Goal: Navigation & Orientation: Understand site structure

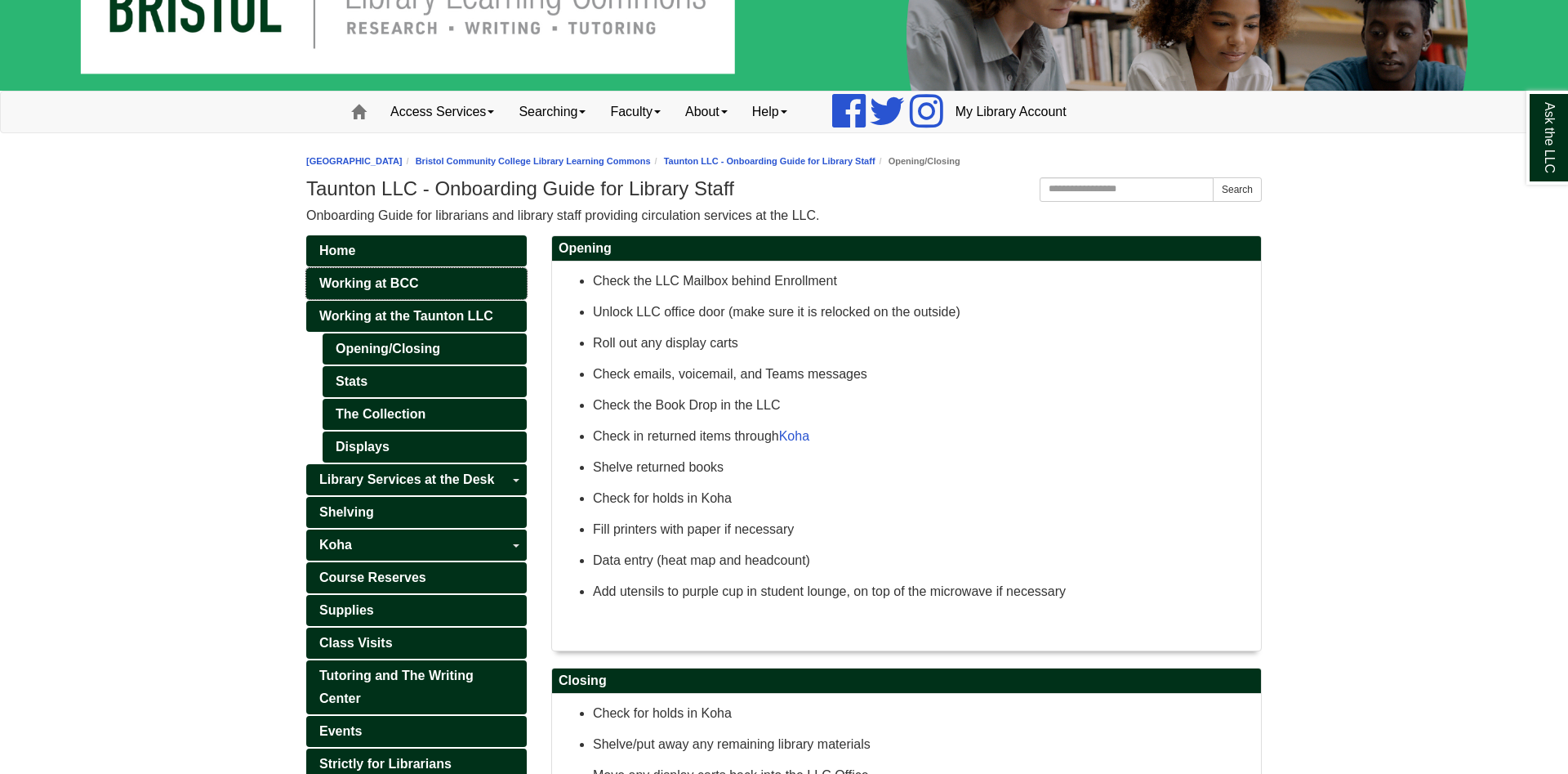
scroll to position [250, 0]
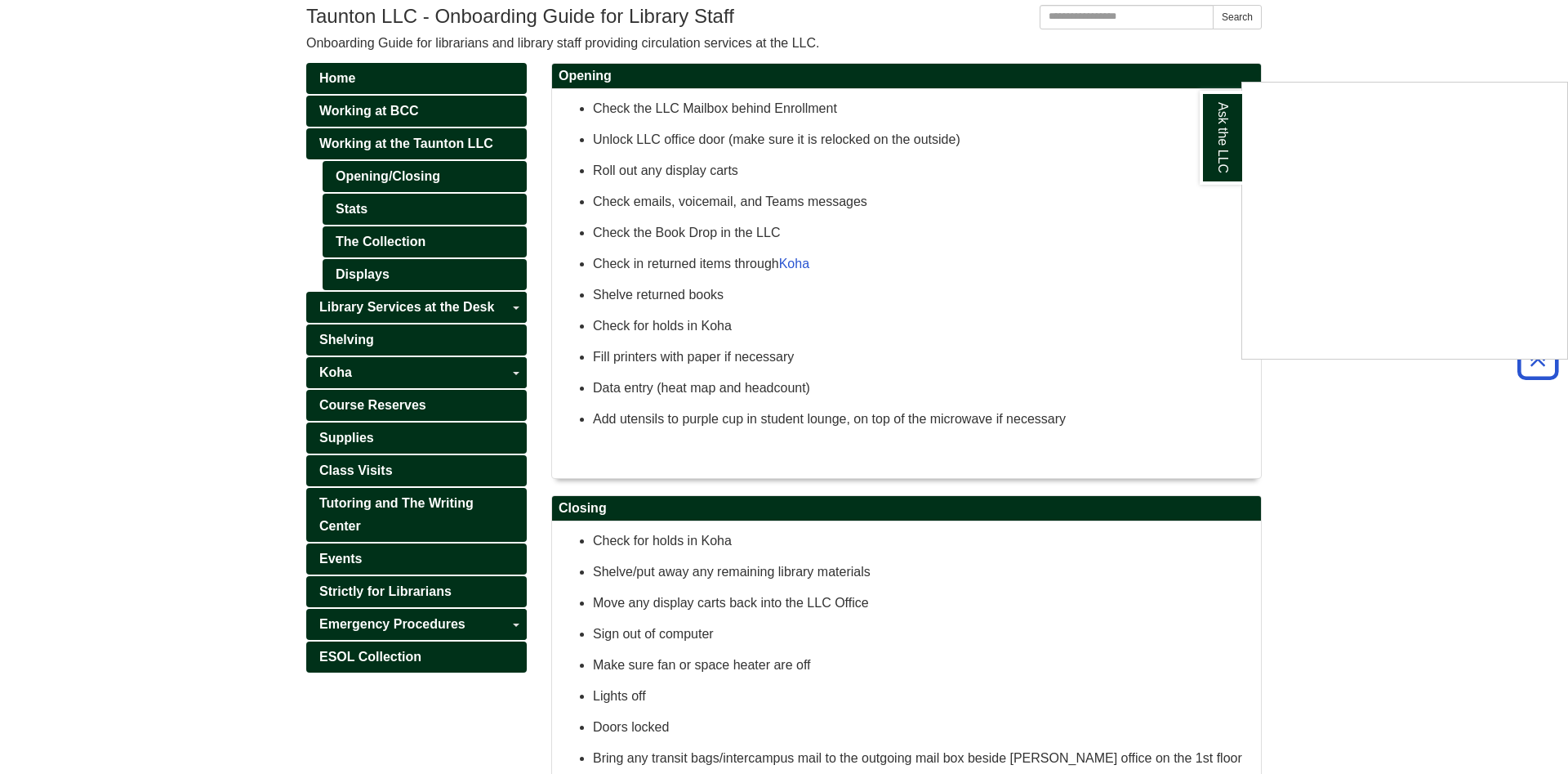
click at [506, 379] on div "Ask the LLC" at bounding box center [784, 387] width 1568 height 774
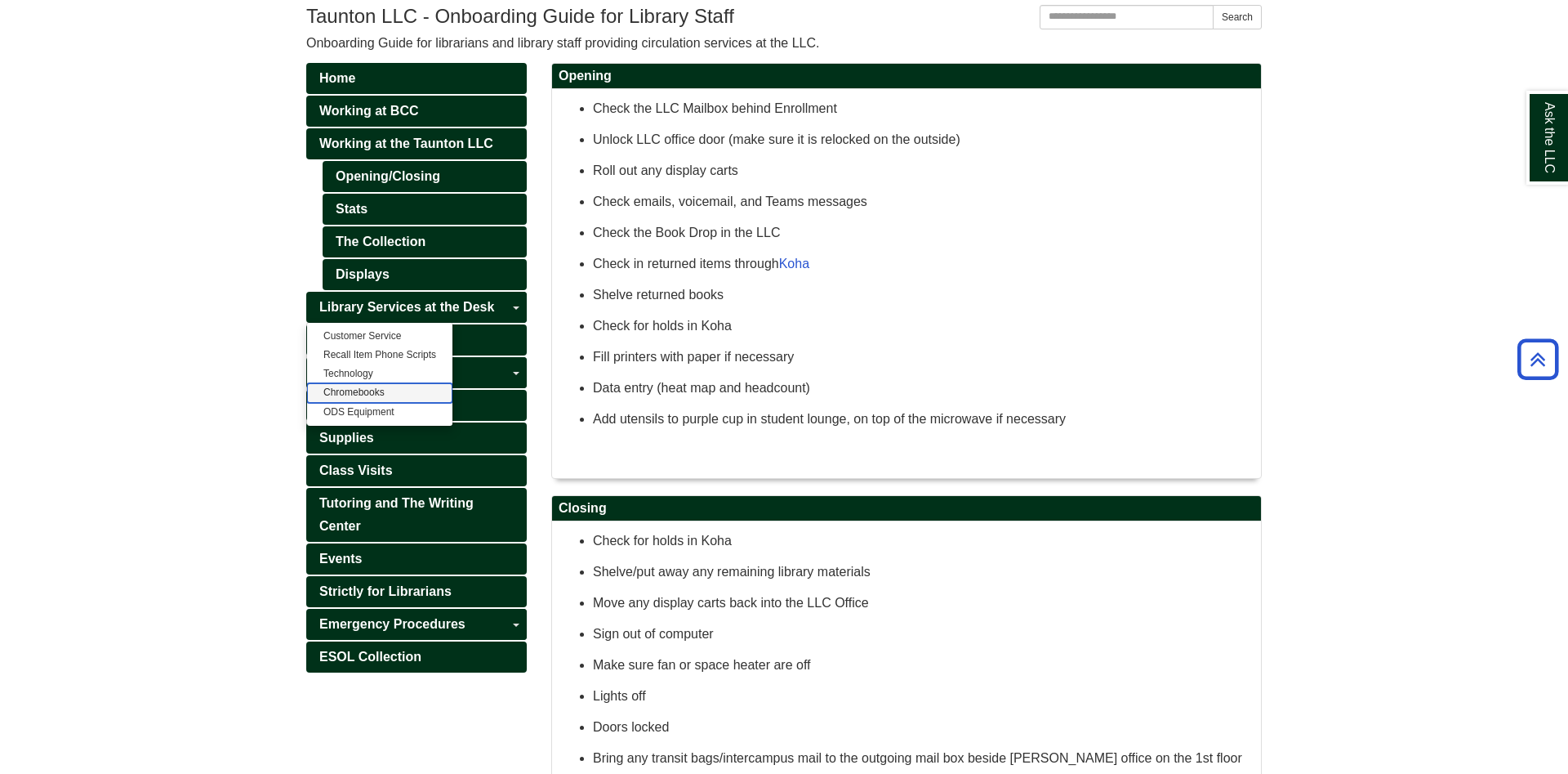
click at [393, 392] on link "Chromebooks" at bounding box center [379, 392] width 145 height 19
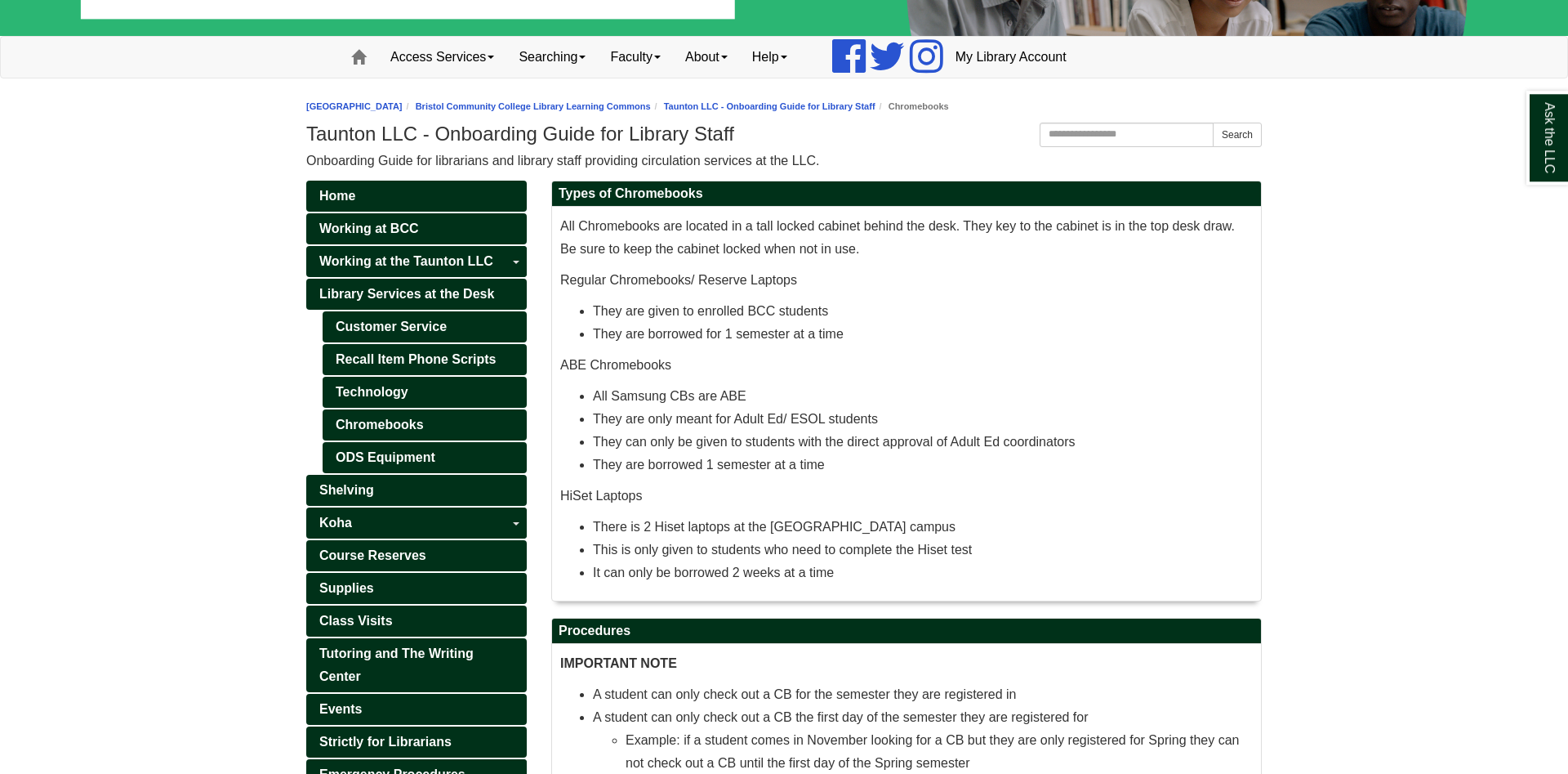
scroll to position [167, 0]
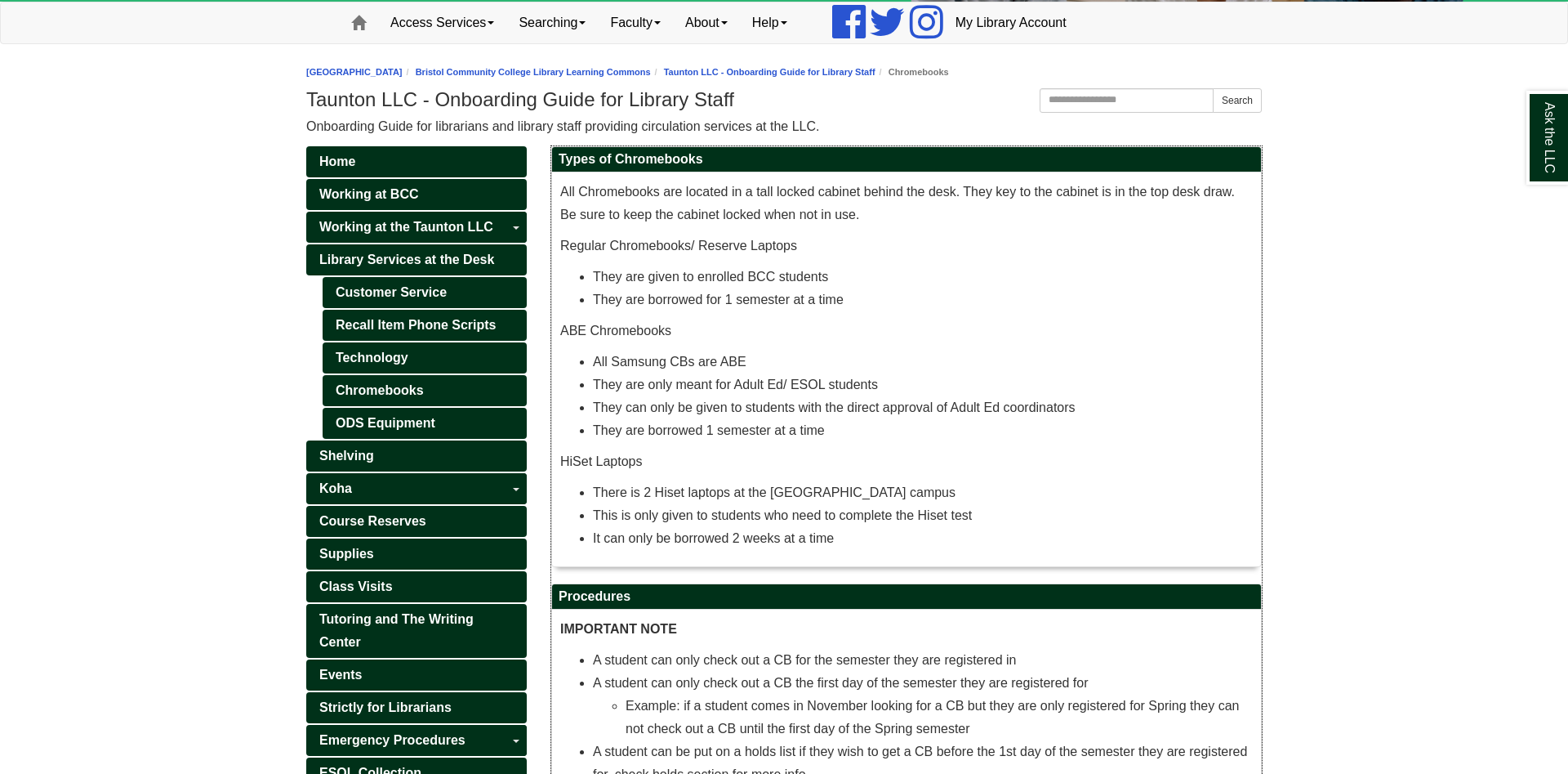
click at [666, 410] on li "They can only be given to students with the direct approval of Adult Ed coordin…" at bounding box center [923, 407] width 660 height 23
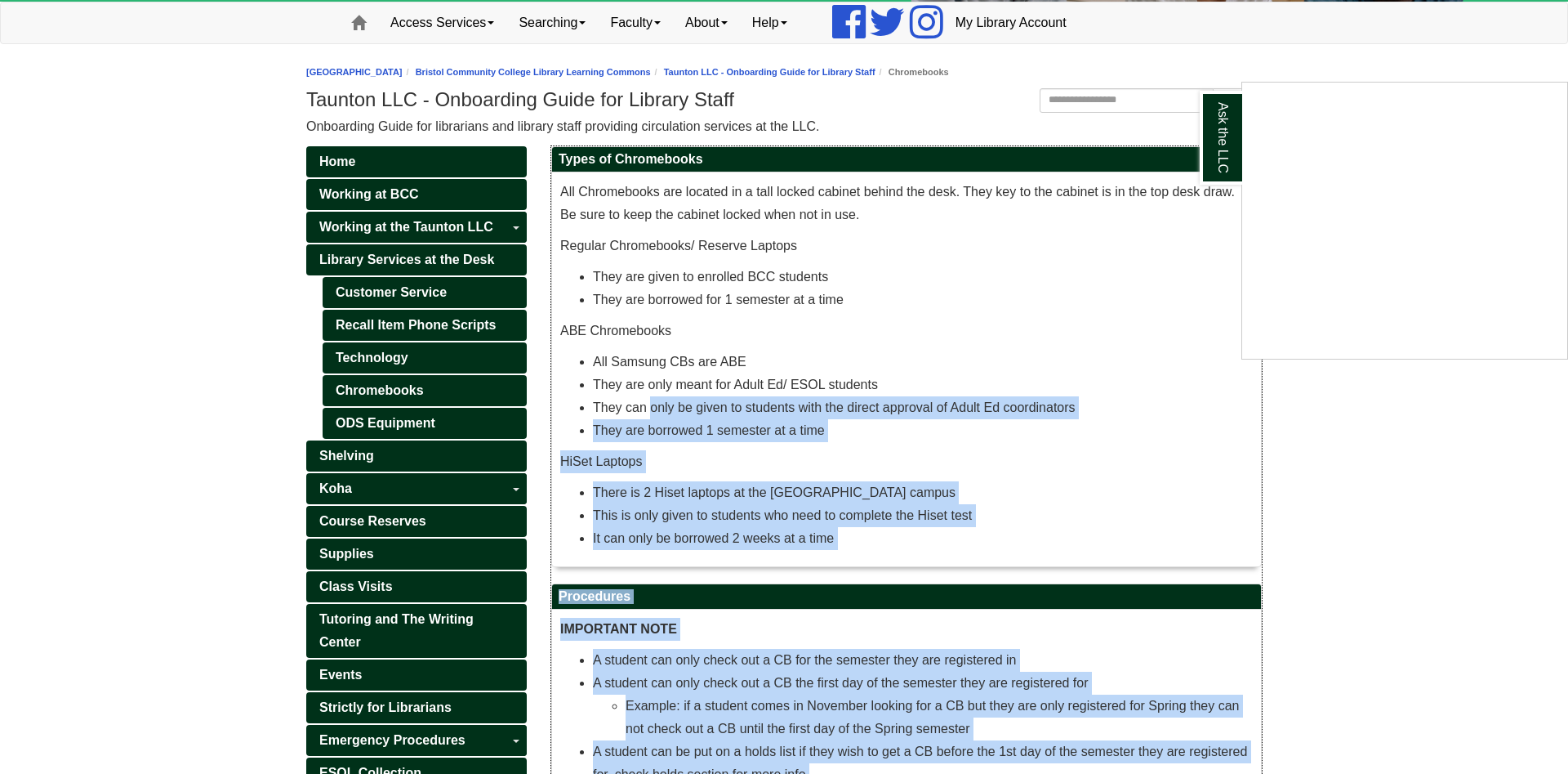
drag, startPoint x: 666, startPoint y: 410, endPoint x: 1248, endPoint y: 427, distance: 582.2
click at [1020, 415] on div "Ask the LLC" at bounding box center [784, 387] width 1568 height 774
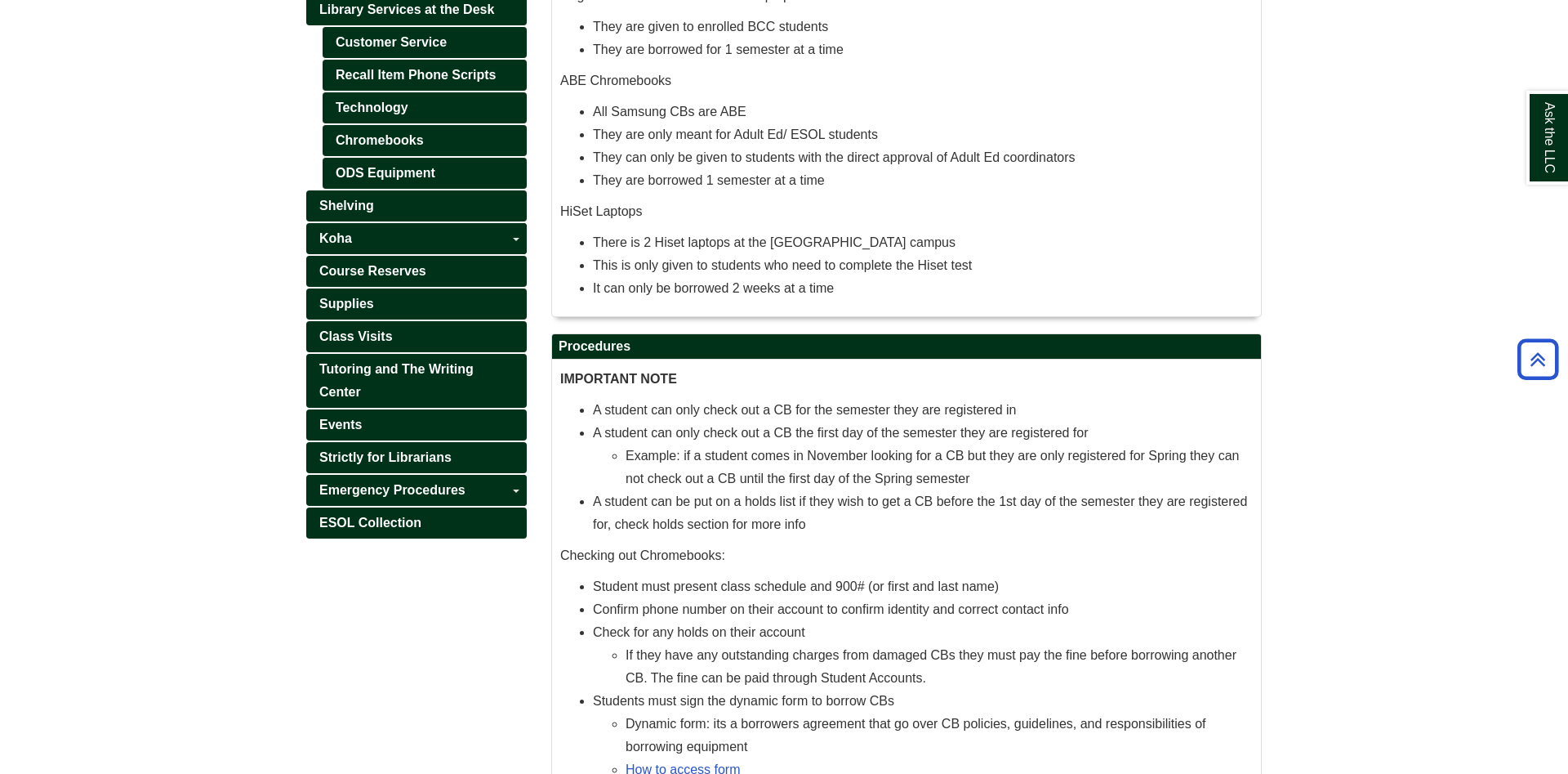
scroll to position [500, 0]
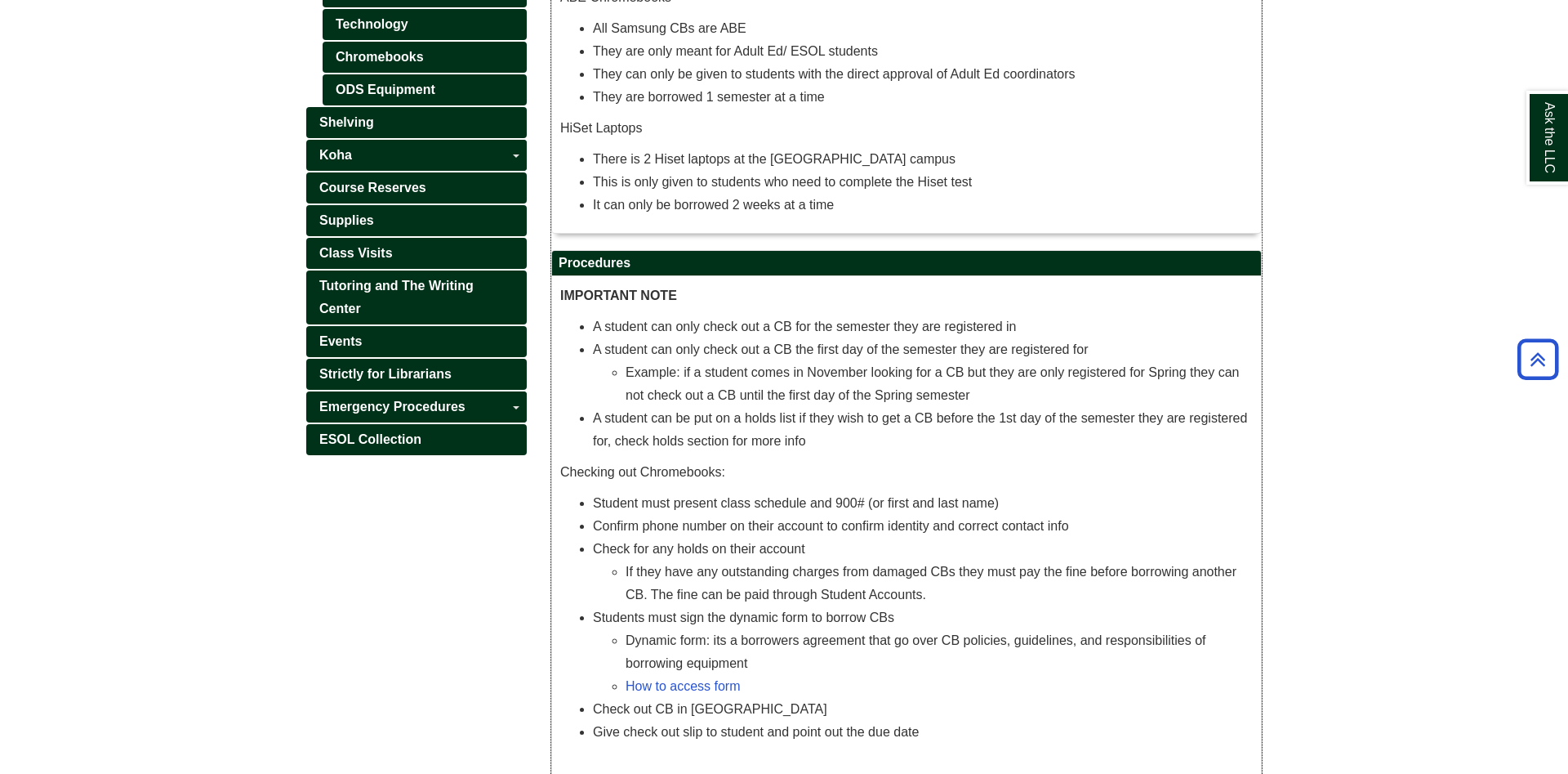
drag, startPoint x: 590, startPoint y: 333, endPoint x: 960, endPoint y: 359, distance: 370.9
click at [960, 359] on ul "A student can only check out a CB for the semester they are registered in A stu…" at bounding box center [906, 384] width 692 height 137
click at [960, 359] on li "A student can only check out a CB the first day of the semester they are regist…" at bounding box center [923, 373] width 660 height 69
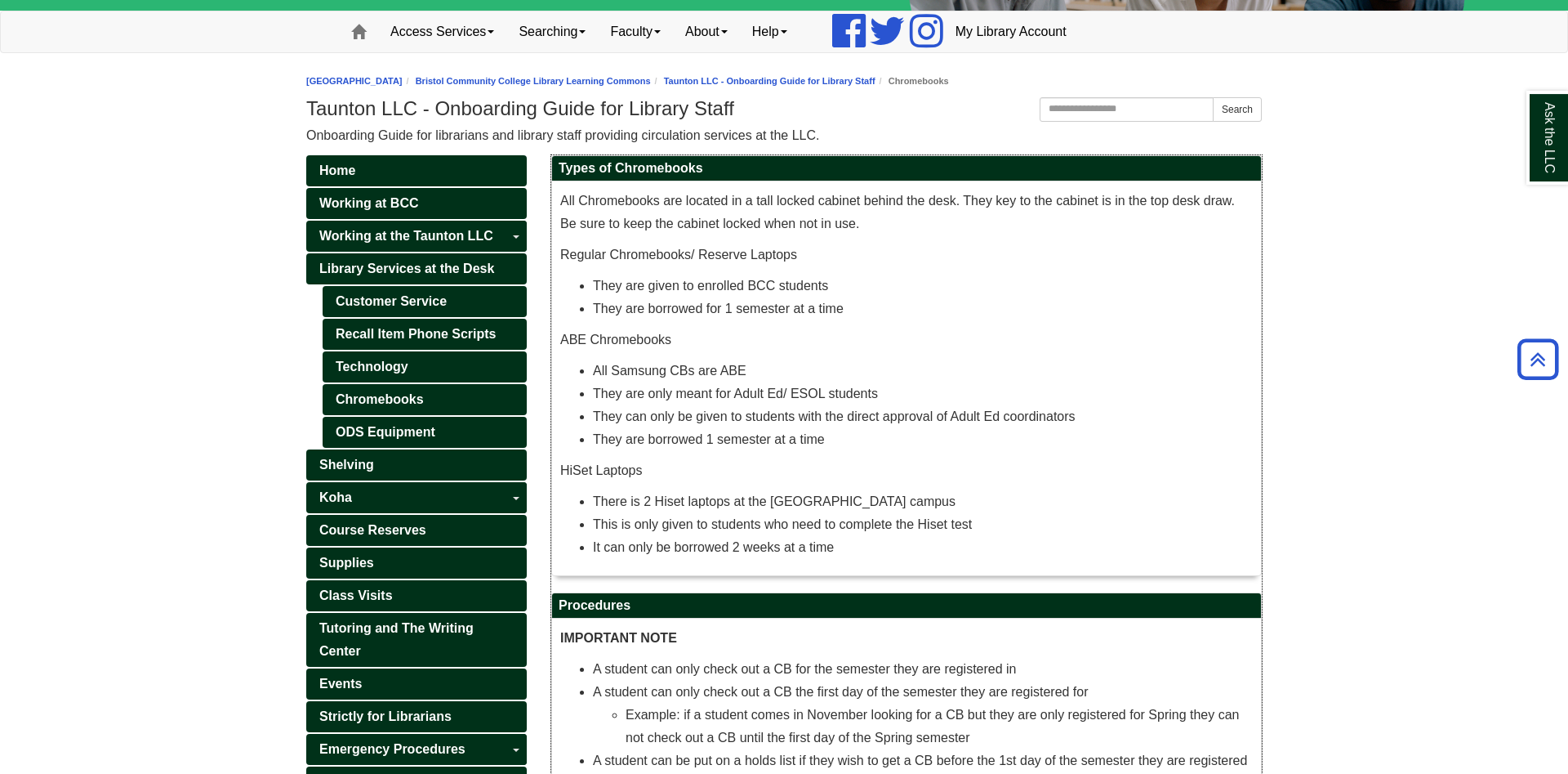
scroll to position [0, 0]
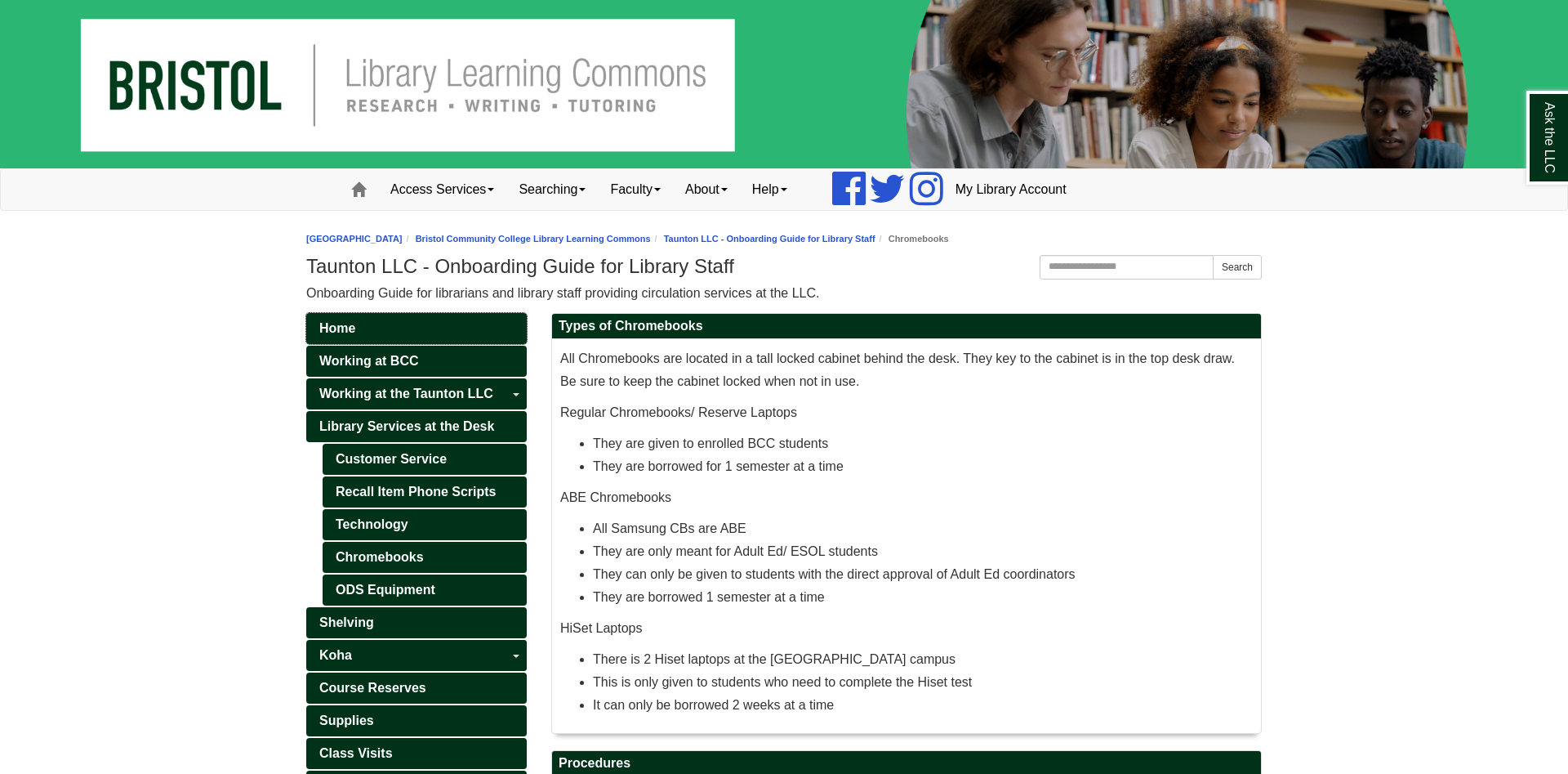
click at [434, 330] on link "Home" at bounding box center [416, 329] width 220 height 31
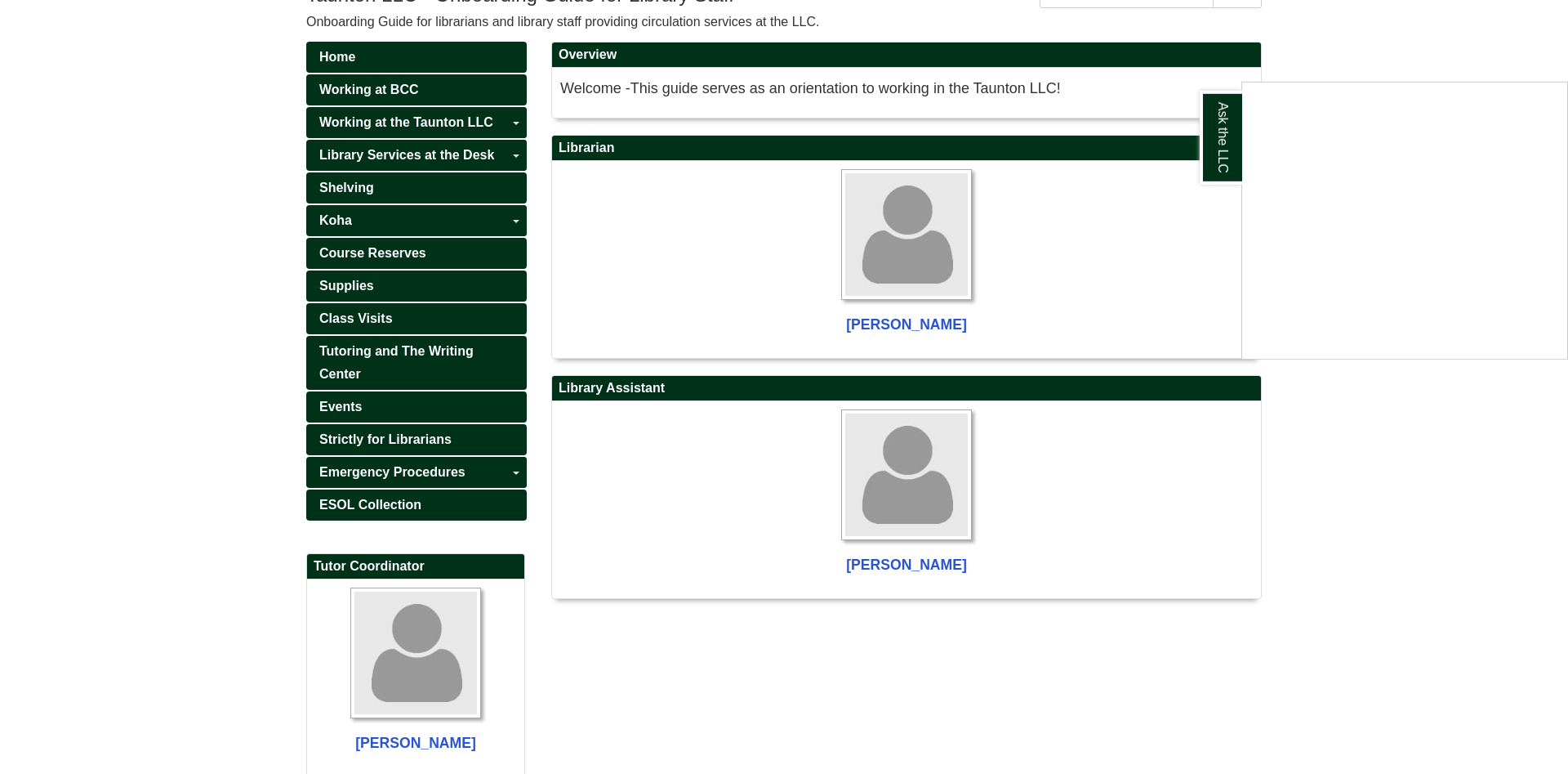
scroll to position [340, 0]
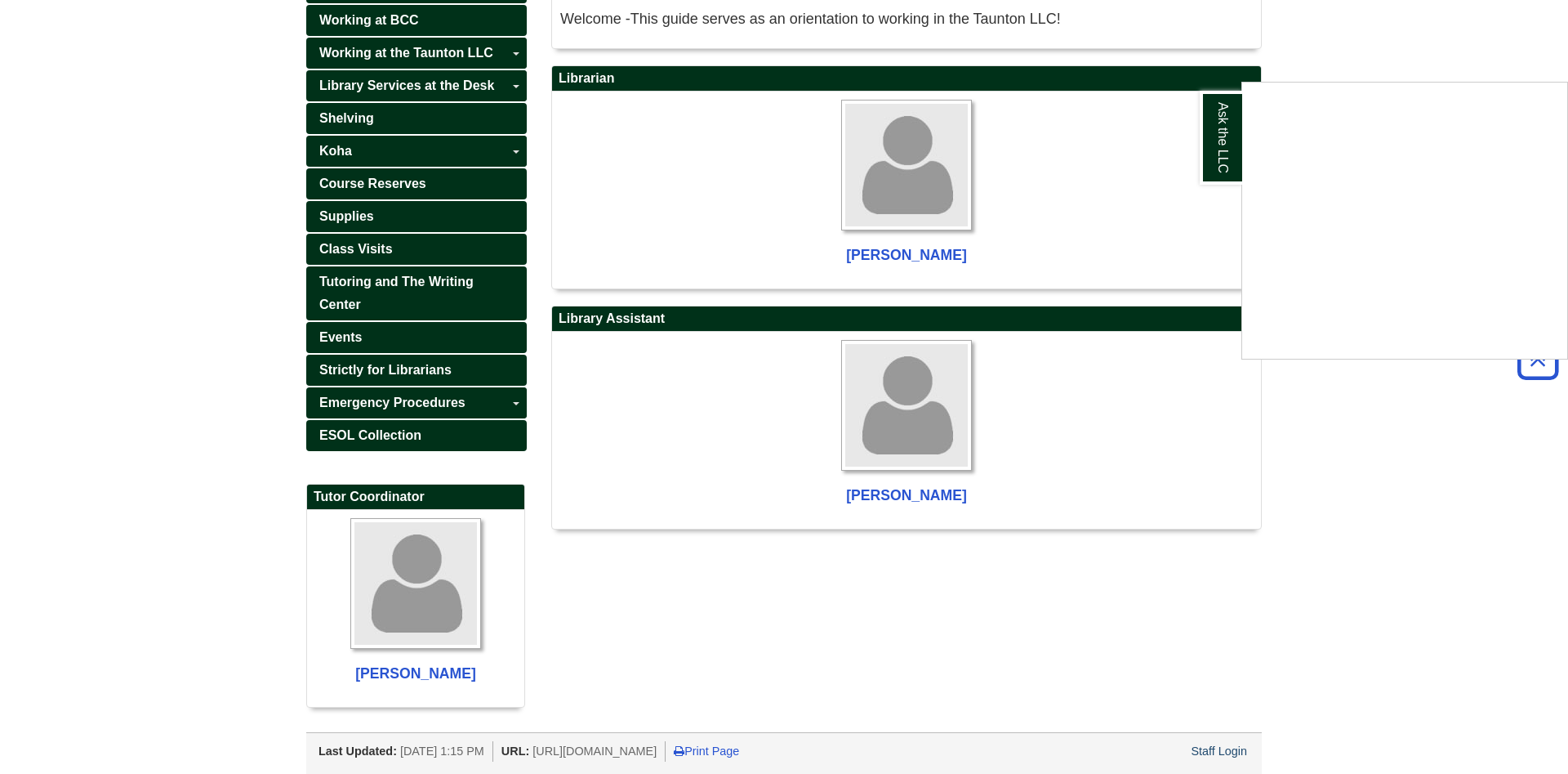
click at [329, 201] on div "Ask the LLC" at bounding box center [784, 387] width 1568 height 774
click at [330, 223] on span "Supplies" at bounding box center [347, 216] width 55 height 14
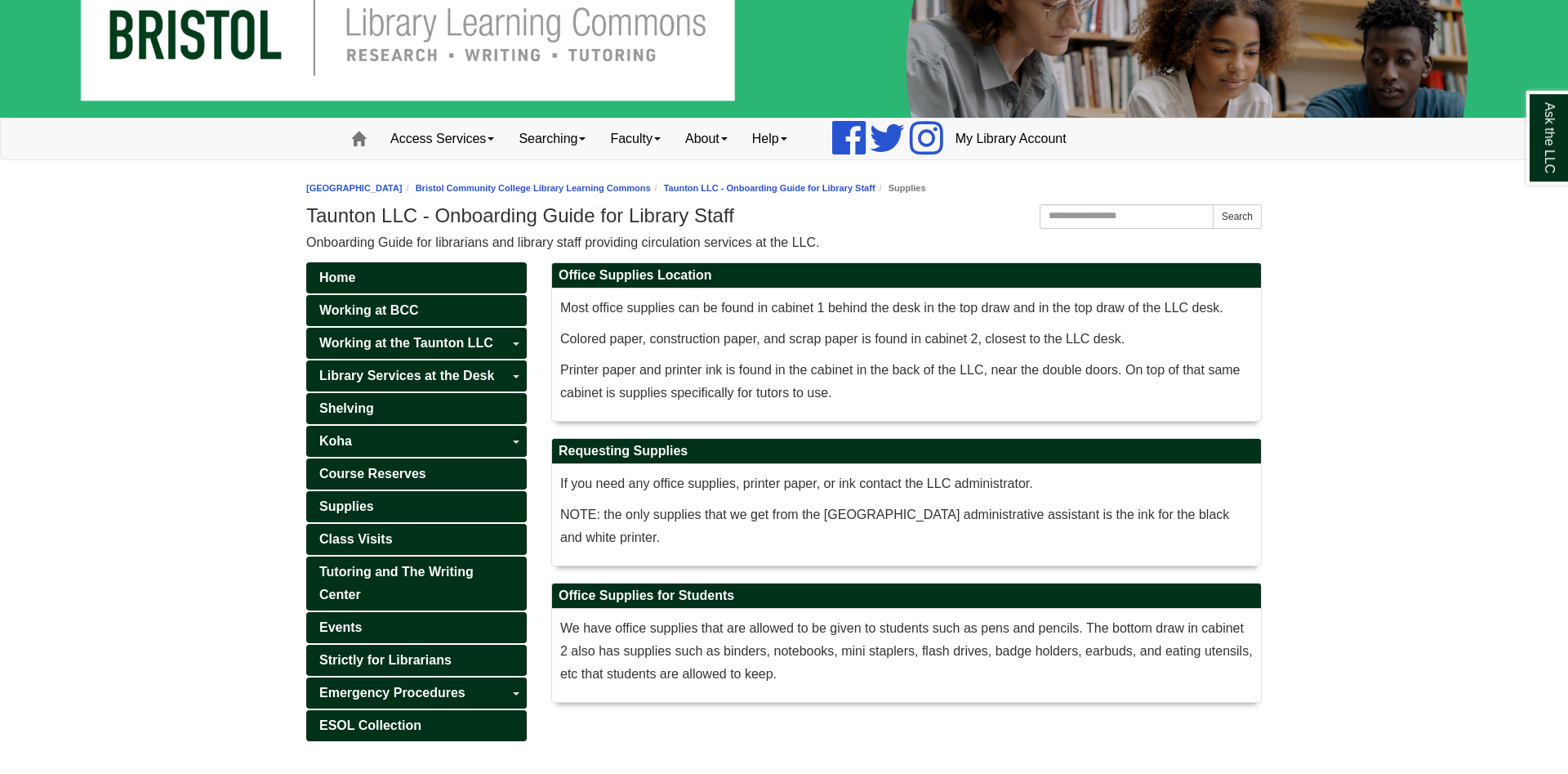
scroll to position [100, 0]
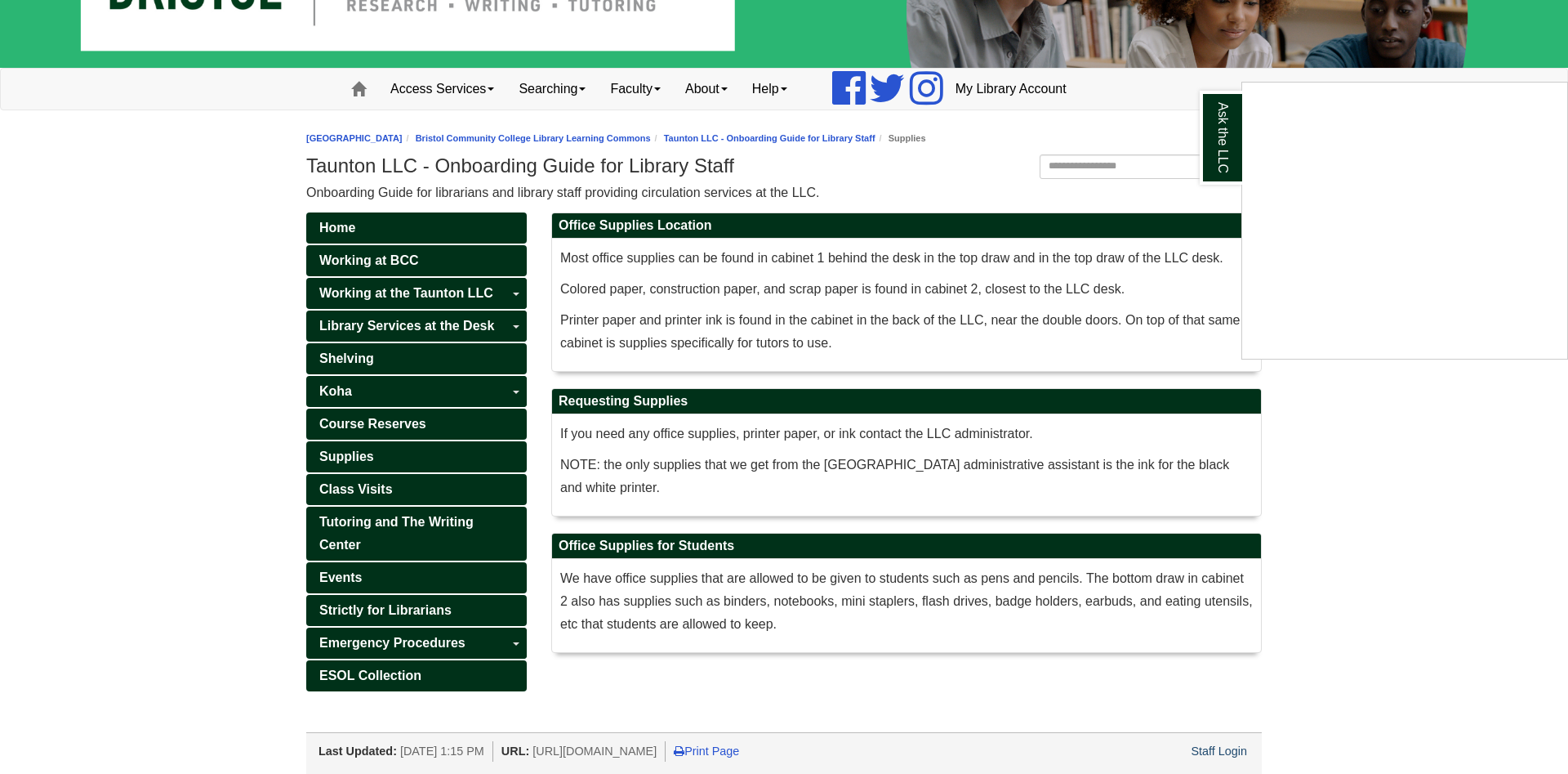
click at [119, 218] on div "Ask the LLC" at bounding box center [784, 387] width 1568 height 774
click at [399, 513] on link "Tutoring and The Writing Center" at bounding box center [416, 534] width 220 height 54
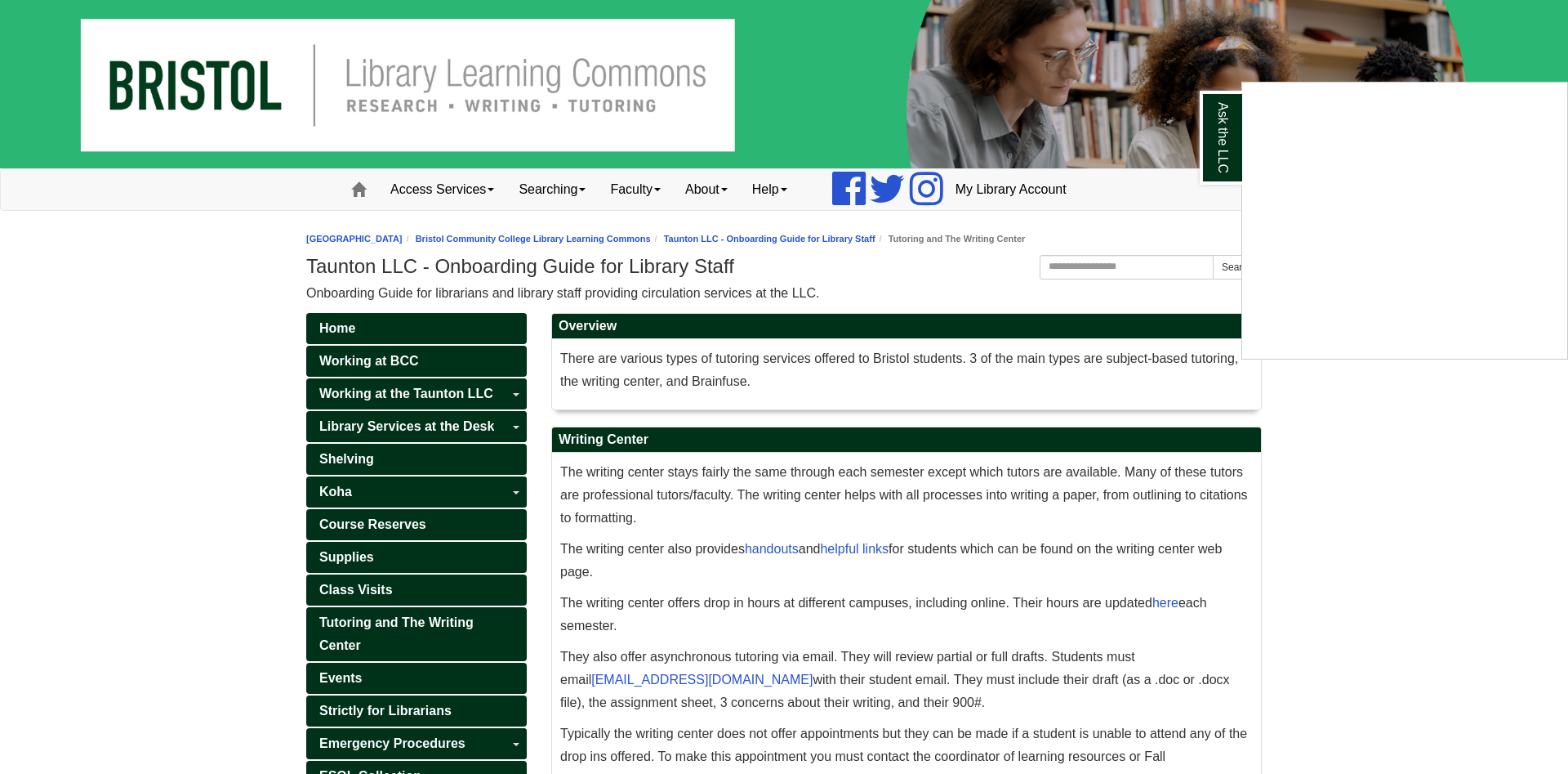
click at [172, 334] on div "Ask the LLC" at bounding box center [784, 387] width 1568 height 774
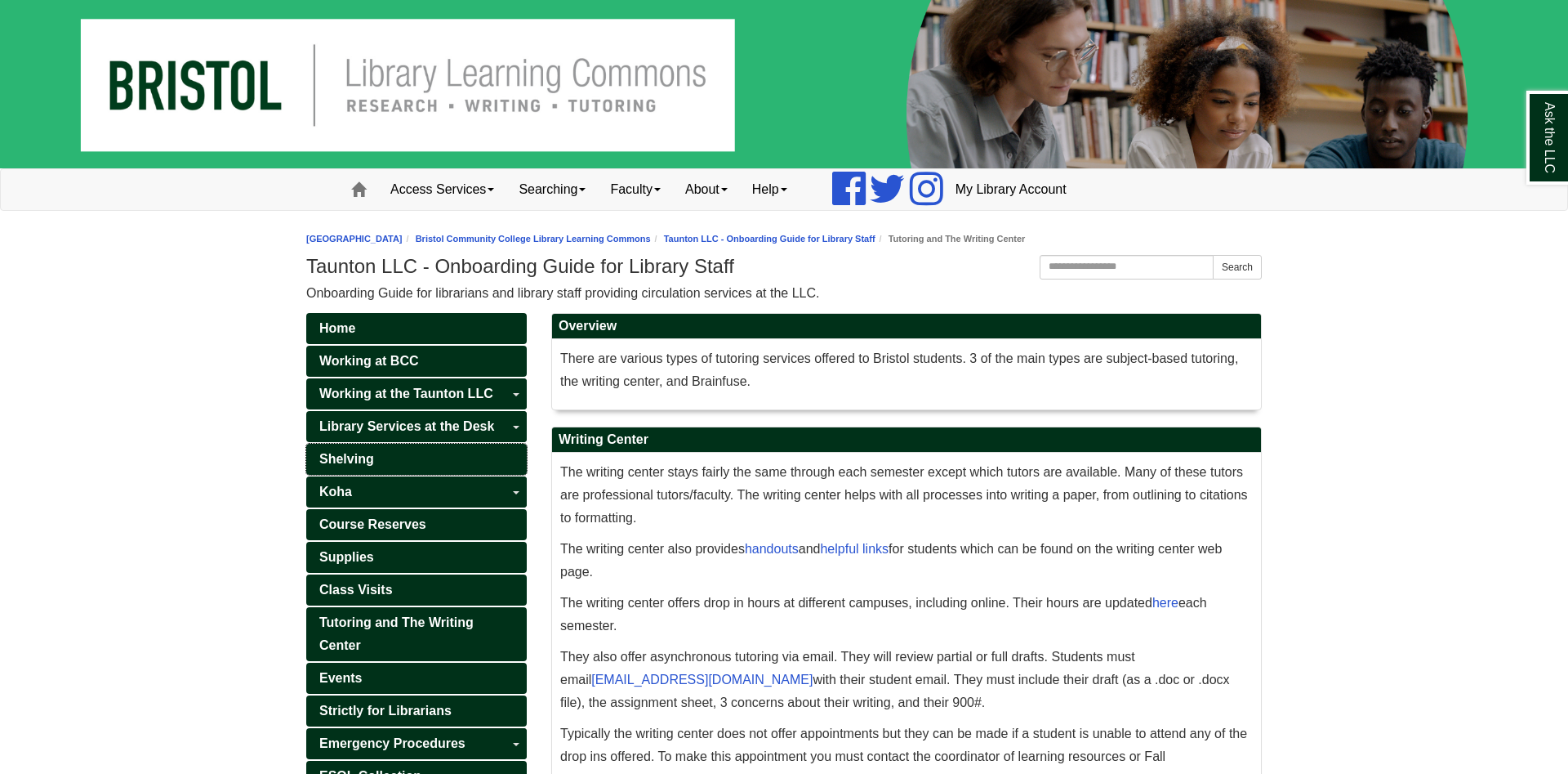
scroll to position [250, 0]
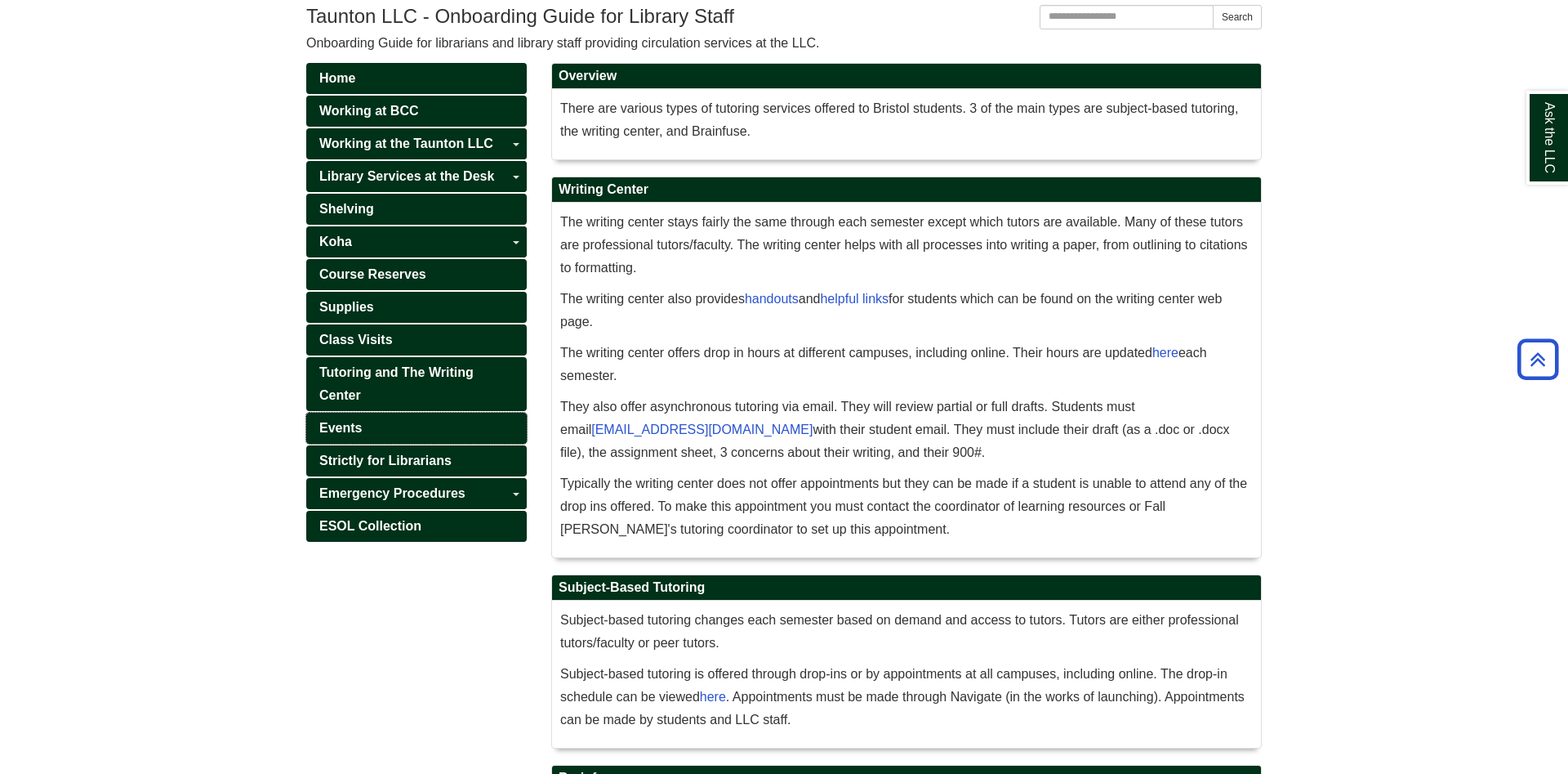
click at [370, 425] on link "Events" at bounding box center [416, 428] width 220 height 31
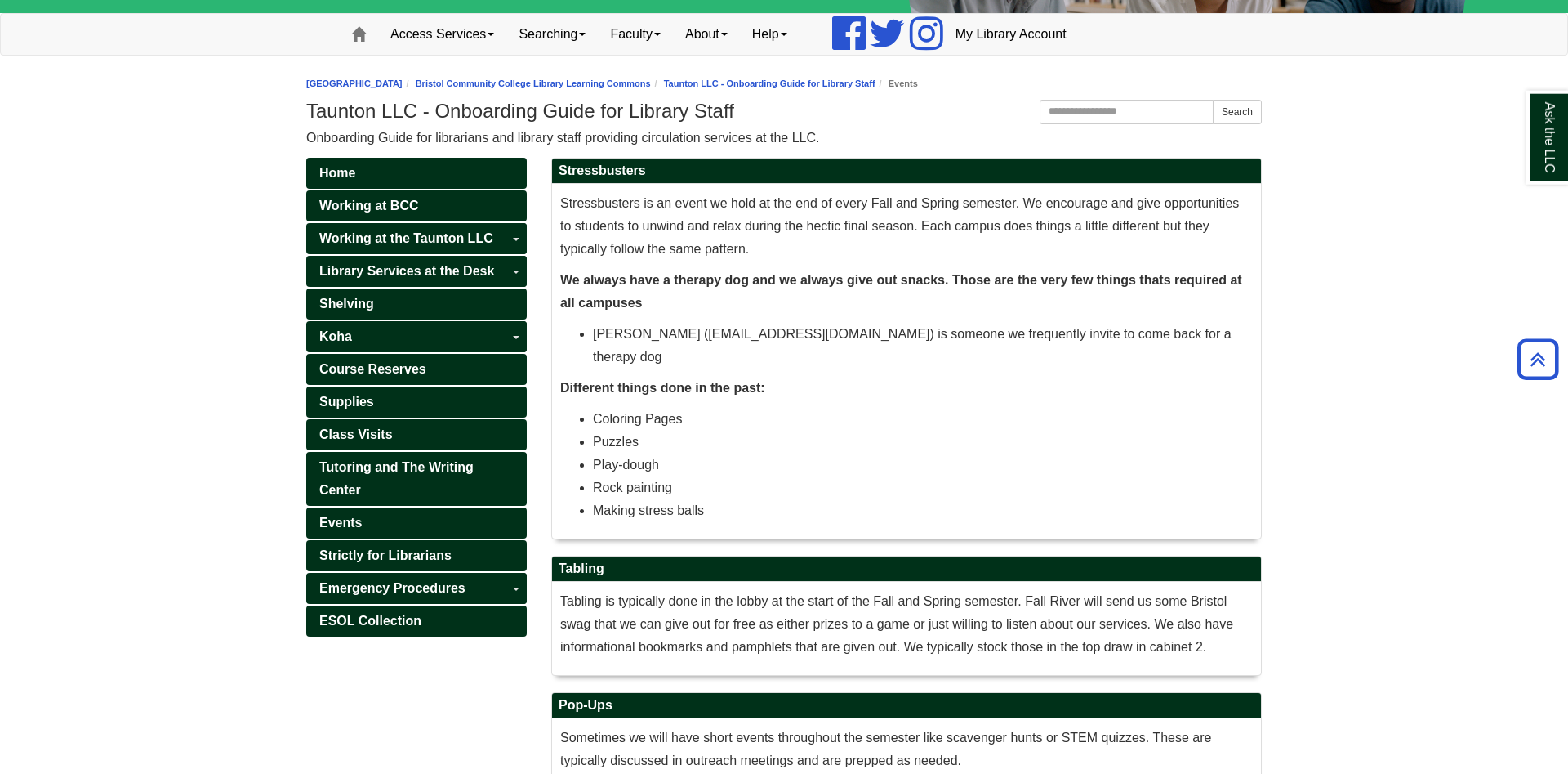
scroll to position [125, 0]
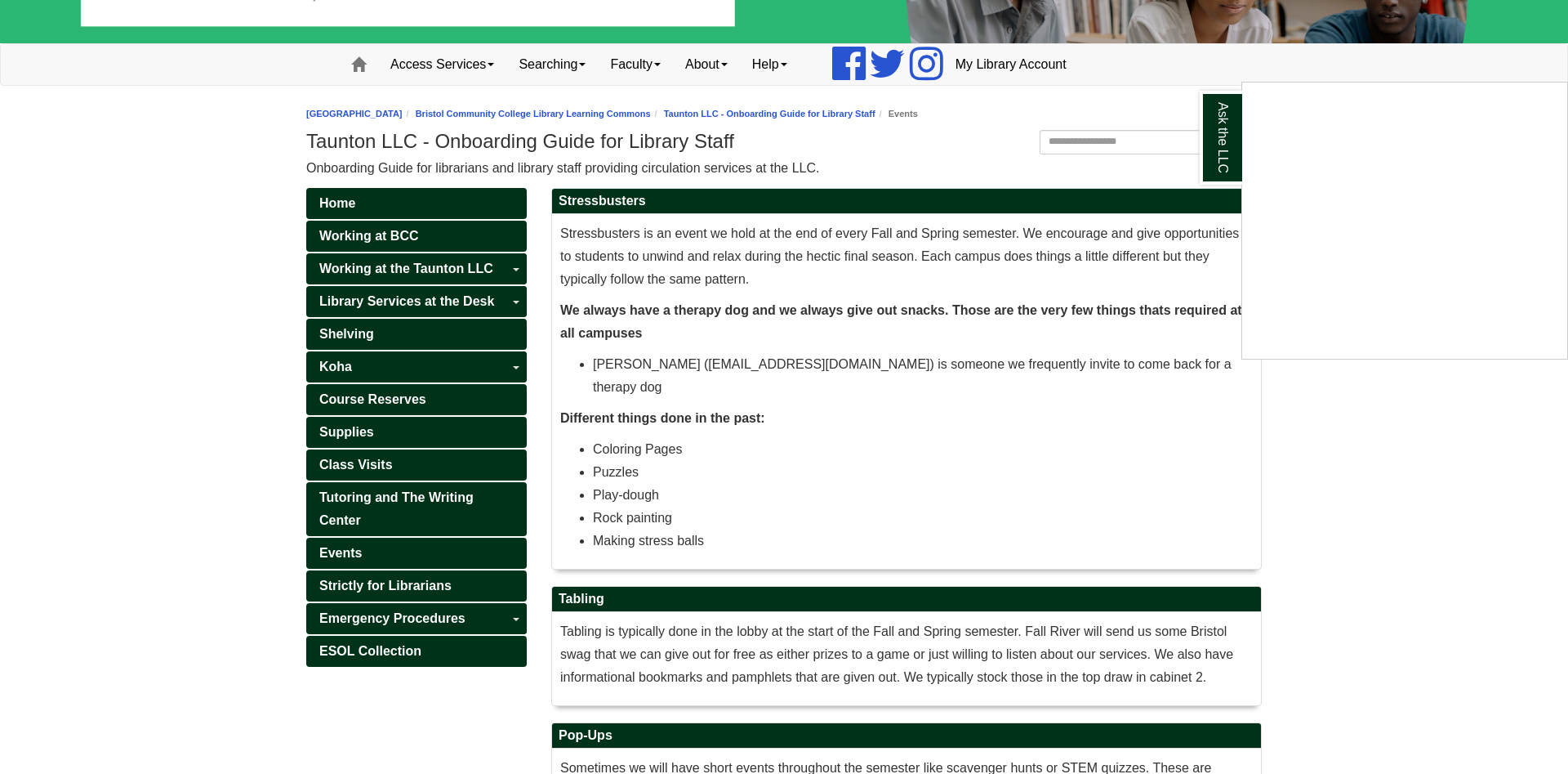
click at [413, 587] on div "Ask the LLC" at bounding box center [784, 387] width 1568 height 774
click at [413, 586] on span "Strictly for Librarians" at bounding box center [385, 585] width 133 height 14
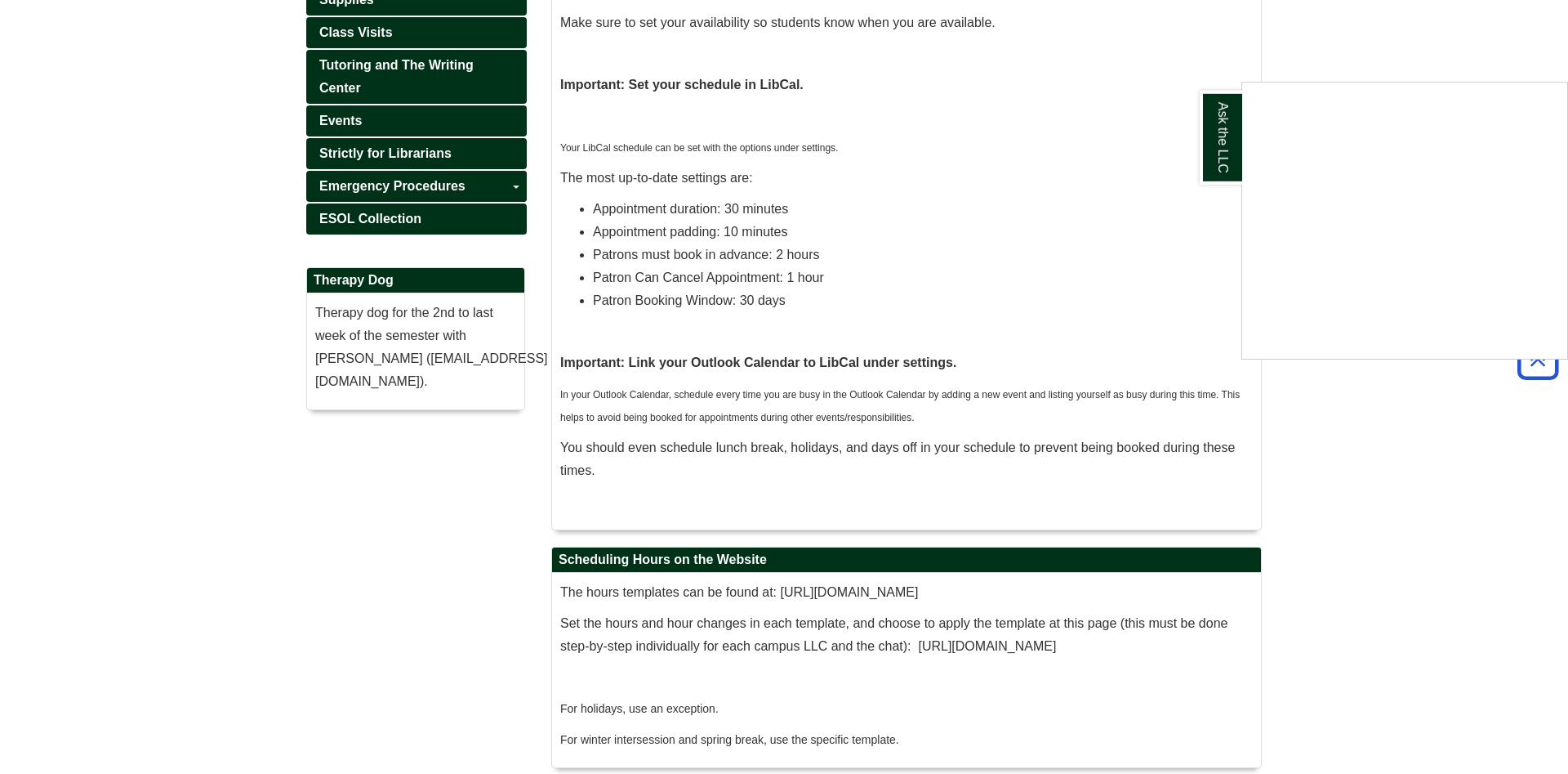
scroll to position [528, 0]
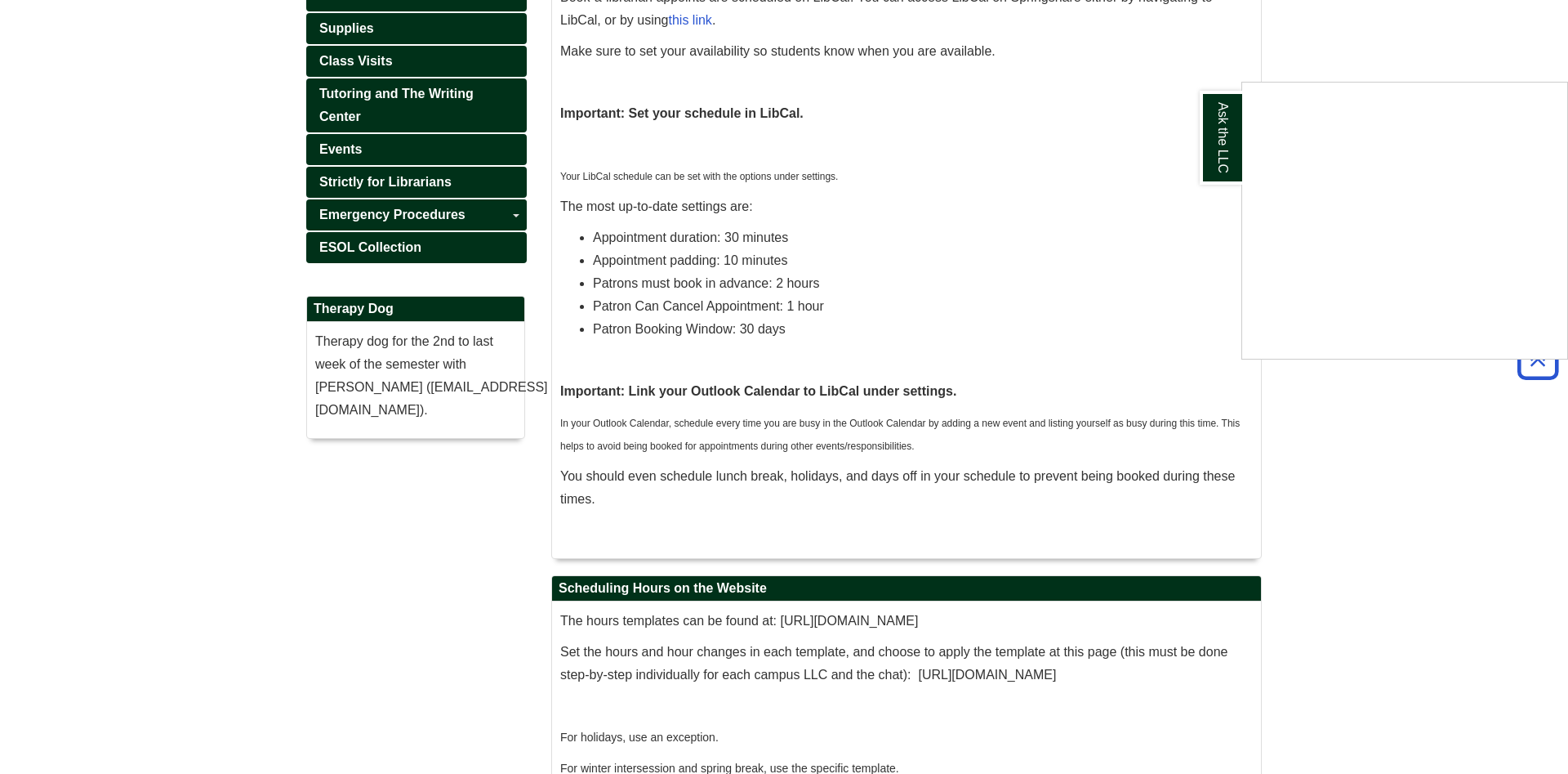
click at [373, 250] on div "Ask the LLC" at bounding box center [784, 387] width 1568 height 774
click at [393, 240] on link "ESOL Collection" at bounding box center [416, 247] width 220 height 31
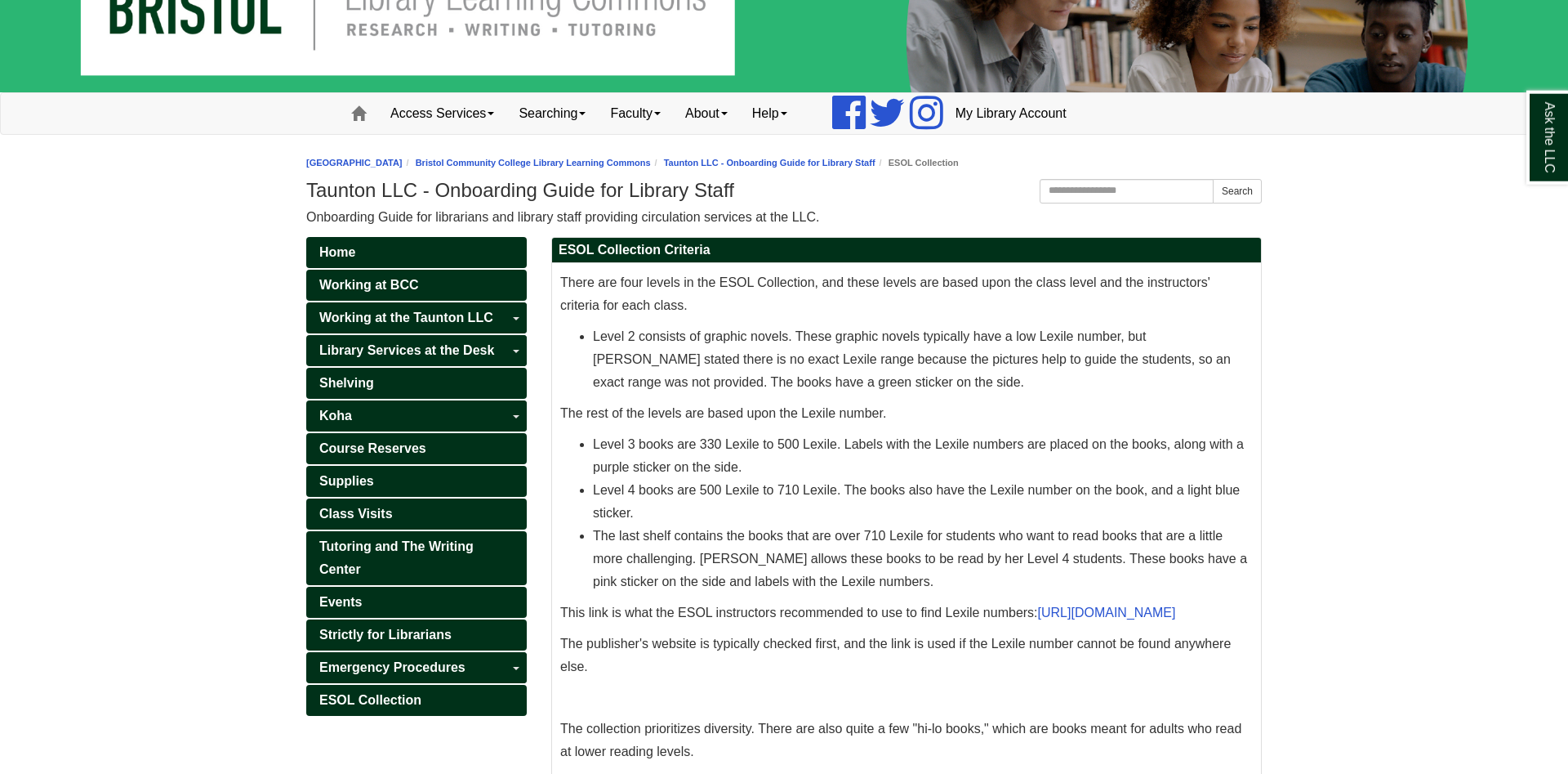
scroll to position [142, 0]
